Goal: Communication & Community: Share content

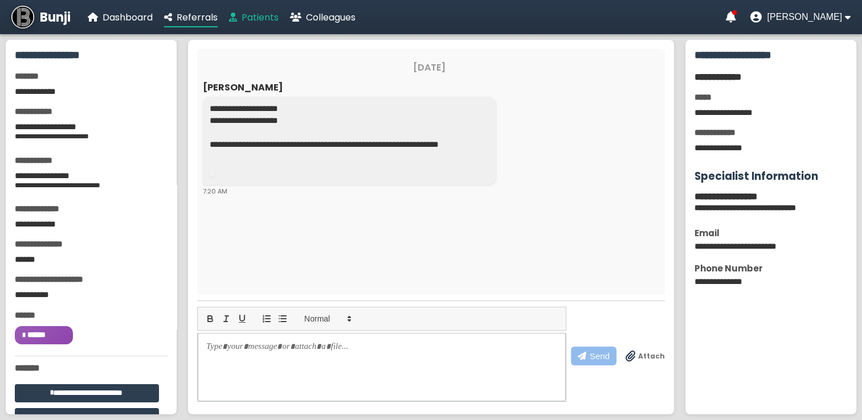
scroll to position [130, 0]
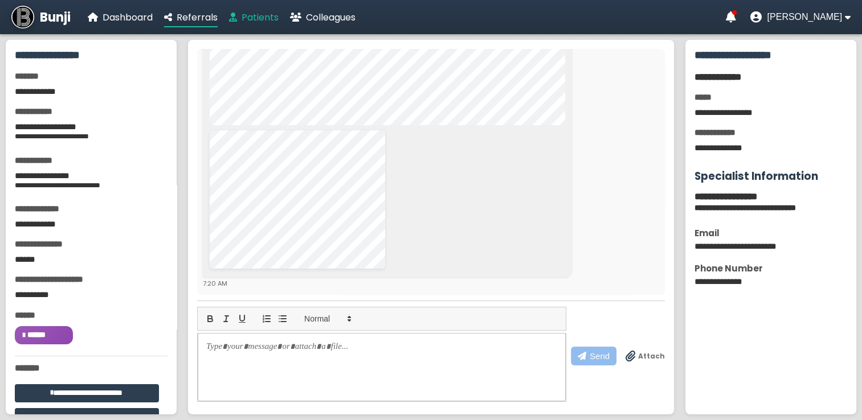
click at [262, 17] on span "Patients" at bounding box center [260, 17] width 37 height 13
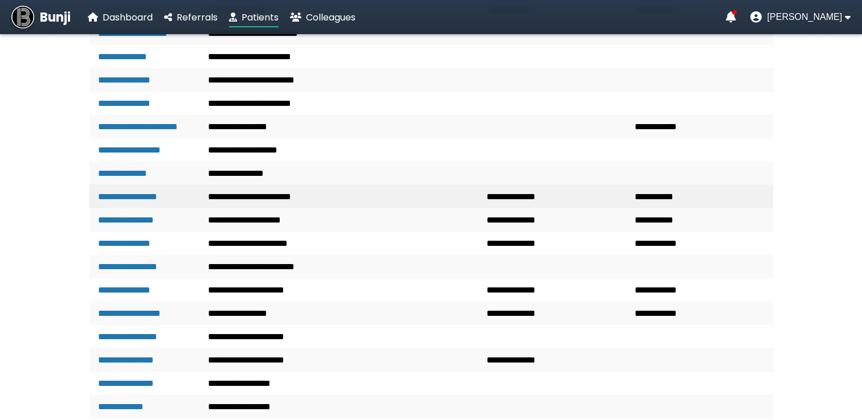
scroll to position [228, 0]
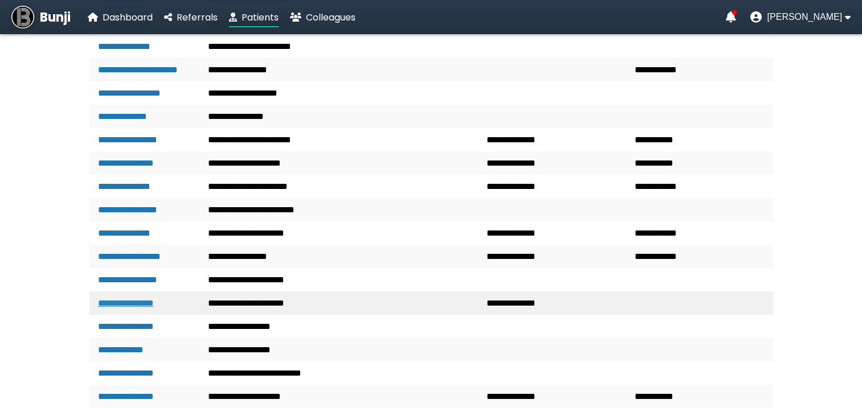
click at [145, 308] on link "**********" at bounding box center [126, 303] width 56 height 9
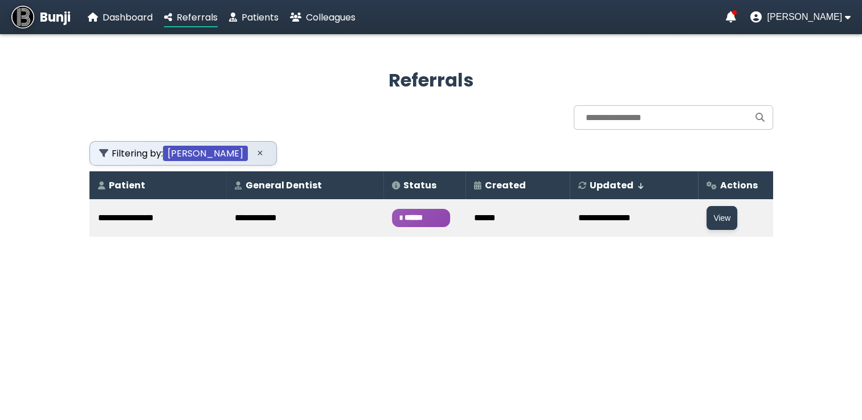
click at [411, 218] on span "******" at bounding box center [421, 218] width 58 height 18
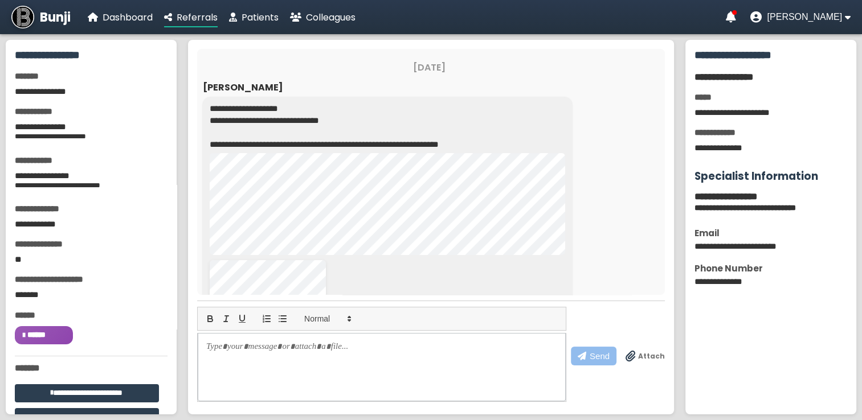
scroll to position [139, 0]
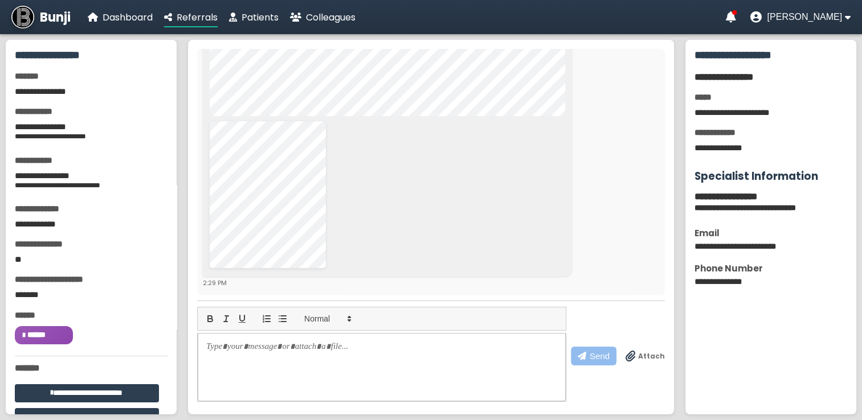
click at [658, 357] on span "Attach" at bounding box center [651, 356] width 27 height 10
click at [0, 0] on input "Attach" at bounding box center [0, 0] width 0 height 0
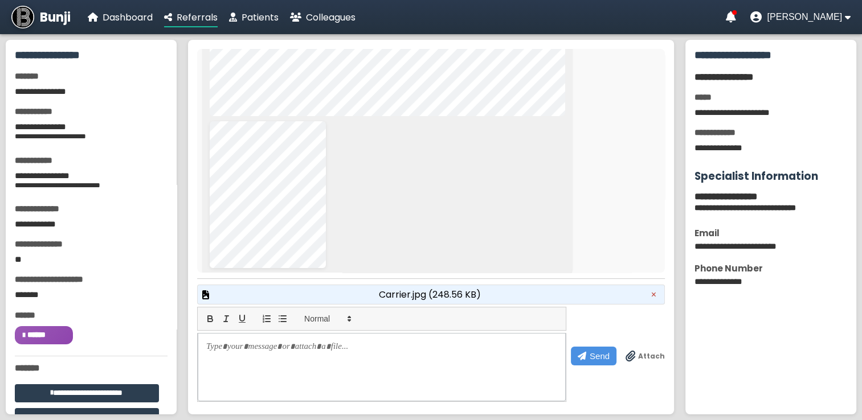
click at [490, 297] on div "Carrier.jpg (248.56 KB) ×" at bounding box center [431, 295] width 468 height 20
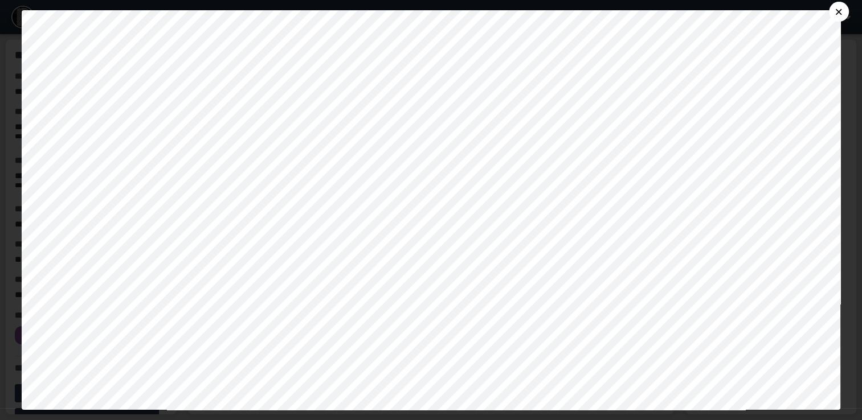
scroll to position [285, 0]
click at [846, 10] on button "×" at bounding box center [839, 12] width 20 height 20
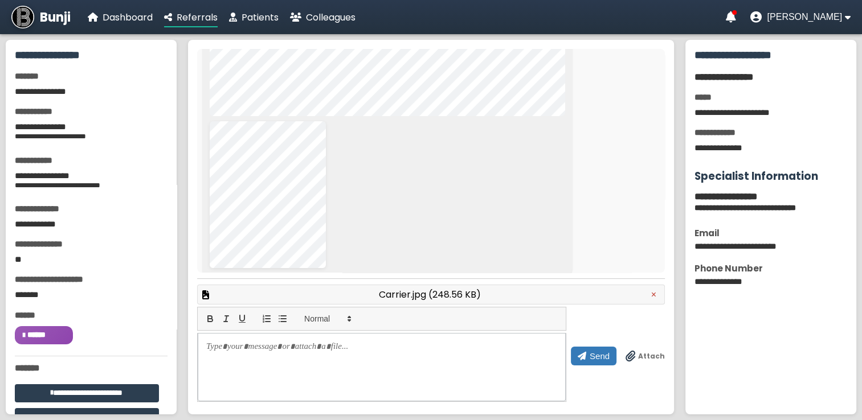
click at [595, 358] on span "Send" at bounding box center [600, 356] width 20 height 10
